Goal: Task Accomplishment & Management: Use online tool/utility

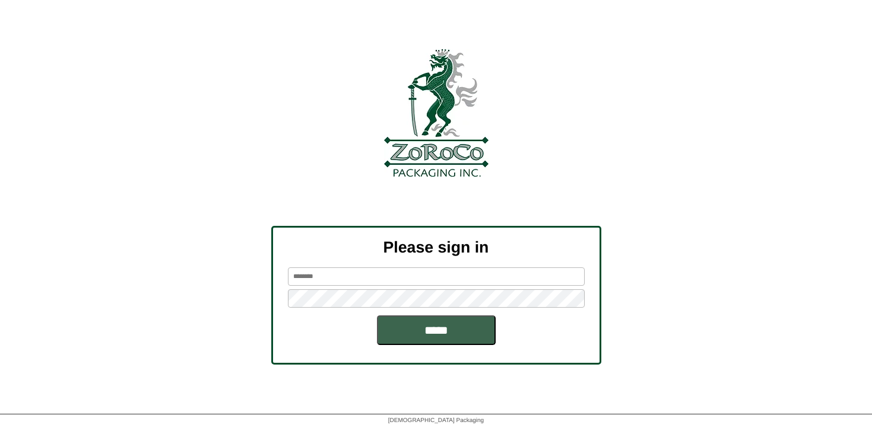
type input "********"
click at [437, 349] on div "Please sign in ******** *****" at bounding box center [436, 295] width 330 height 139
click at [437, 342] on input "*****" at bounding box center [436, 331] width 119 height 30
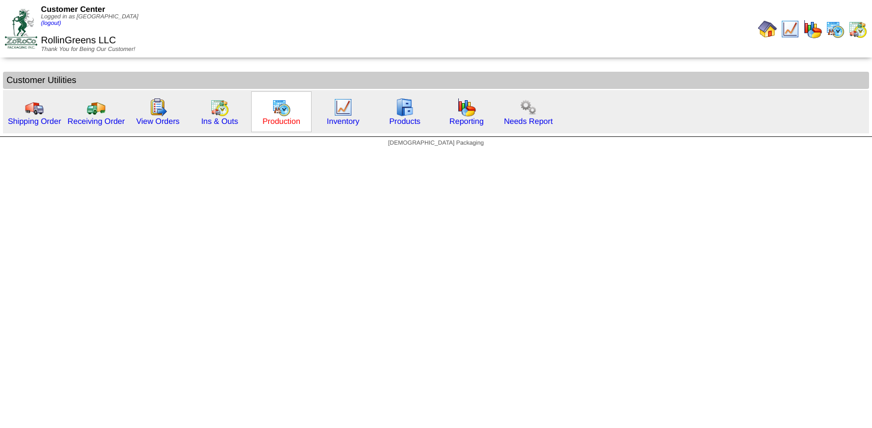
click at [288, 120] on link "Production" at bounding box center [281, 121] width 38 height 9
